Goal: Communication & Community: Answer question/provide support

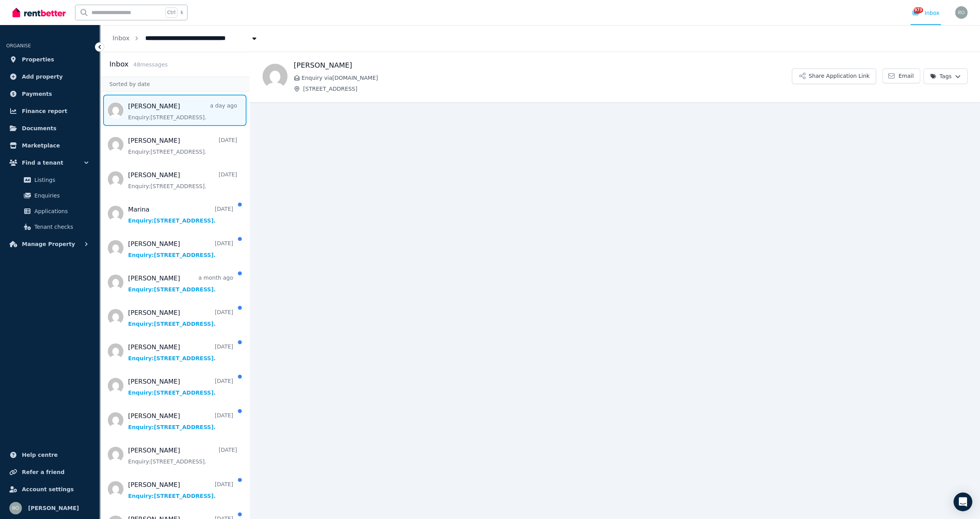
click at [168, 112] on span "Message list" at bounding box center [175, 110] width 150 height 31
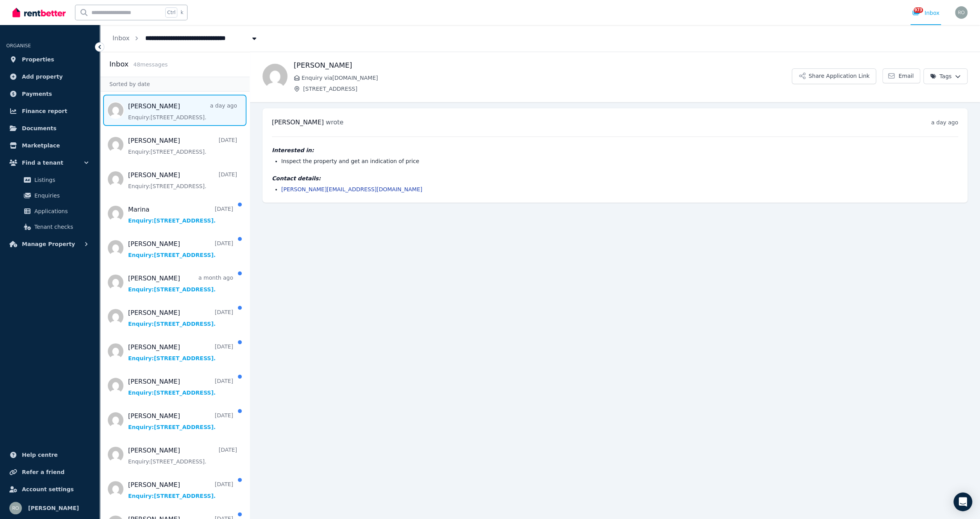
click at [320, 236] on main "Back [PERSON_NAME] Enquiry via [DOMAIN_NAME] [STREET_ADDRESS] Application Link …" at bounding box center [615, 285] width 730 height 467
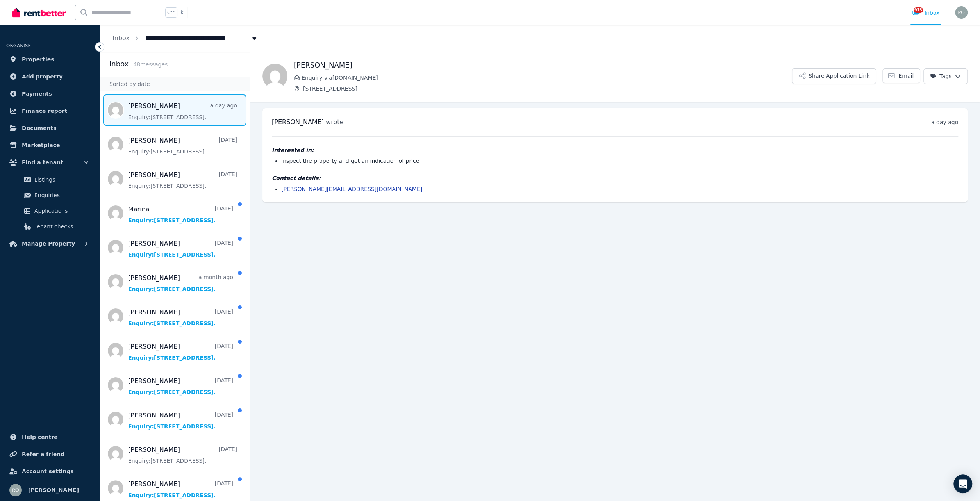
click at [373, 93] on p "[STREET_ADDRESS]" at bounding box center [543, 89] width 498 height 8
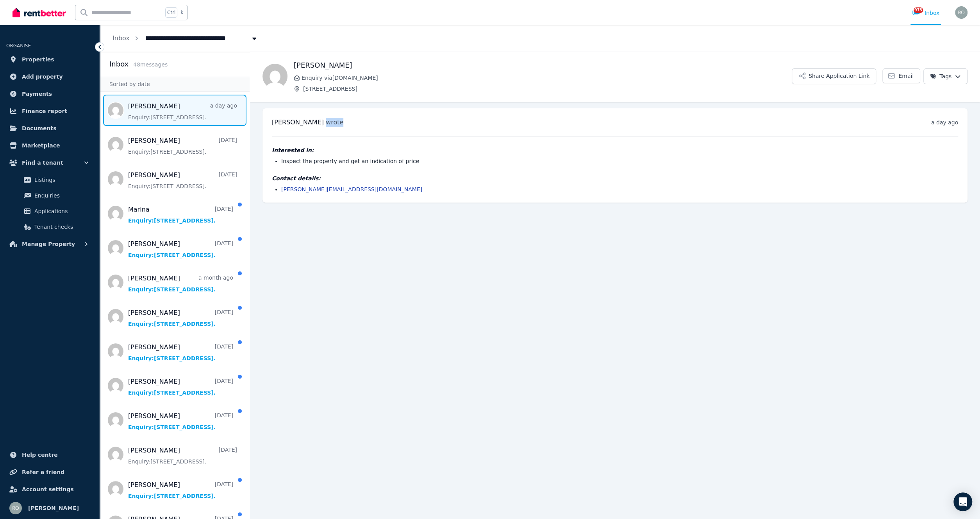
click at [373, 109] on div "[PERSON_NAME] wrote a day ago 9:35 am [DATE][DATE] Interested in: Inspect the p…" at bounding box center [615, 155] width 705 height 94
click at [377, 91] on span "[STREET_ADDRESS]" at bounding box center [547, 89] width 489 height 8
click at [468, 264] on main "Back [PERSON_NAME] Enquiry via [DOMAIN_NAME] [STREET_ADDRESS] Application Link …" at bounding box center [615, 285] width 730 height 467
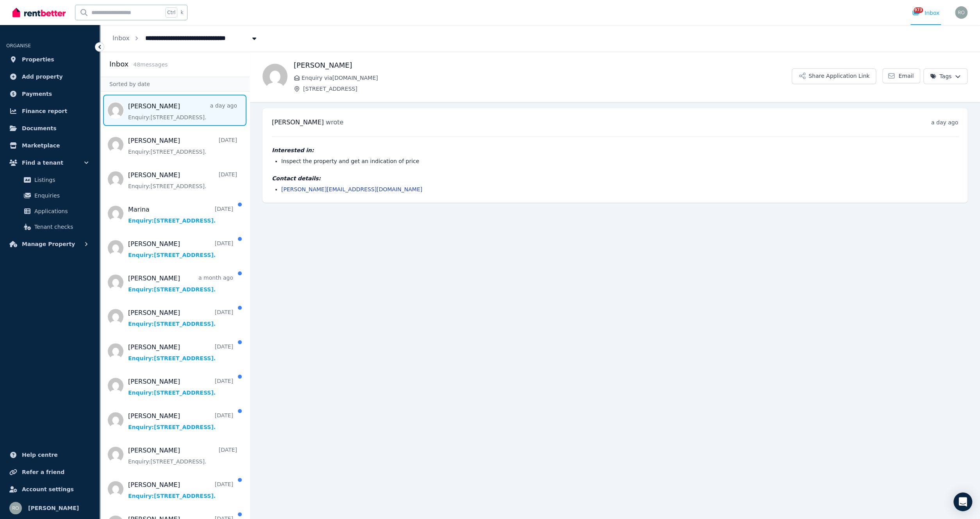
drag, startPoint x: 366, startPoint y: 169, endPoint x: 426, endPoint y: 195, distance: 65.1
click at [426, 195] on div "[PERSON_NAME] wrote a day ago 9:35 am [DATE][DATE] Interested in: Inspect the p…" at bounding box center [615, 155] width 705 height 94
click at [429, 222] on main "Back [PERSON_NAME] Enquiry via [DOMAIN_NAME] [STREET_ADDRESS] Application Link …" at bounding box center [615, 285] width 730 height 467
click at [156, 156] on span "Message list" at bounding box center [175, 144] width 150 height 31
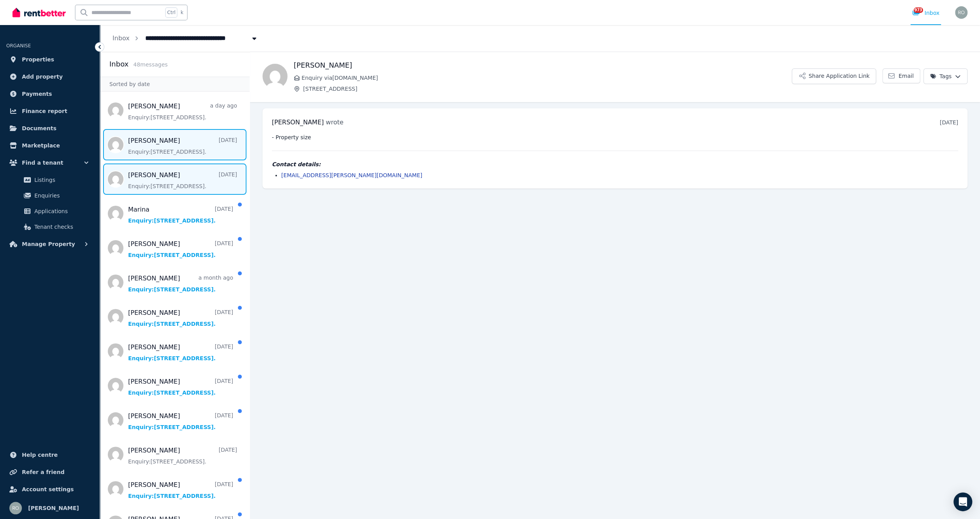
click at [183, 181] on span "Message list" at bounding box center [175, 178] width 150 height 31
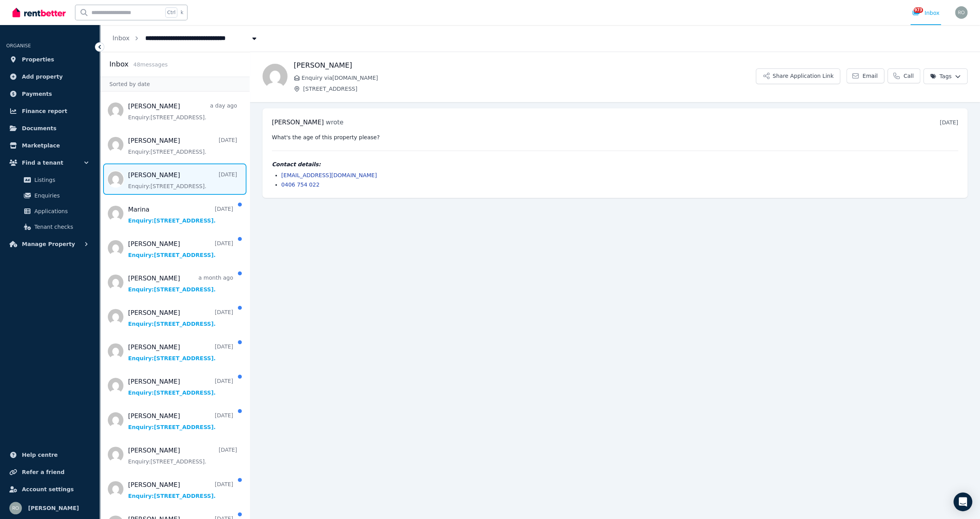
click at [476, 236] on main "Back [PERSON_NAME] Enquiry via [DOMAIN_NAME] [STREET_ADDRESS] Share Application…" at bounding box center [615, 285] width 730 height 467
